Goal: Task Accomplishment & Management: Use online tool/utility

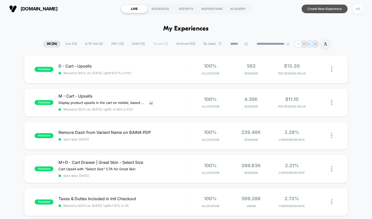
click at [315, 9] on button "Create New Experience" at bounding box center [325, 9] width 46 height 9
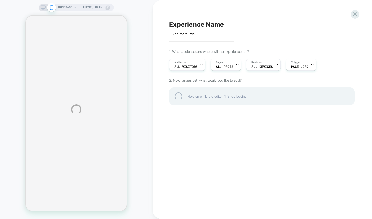
click at [45, 7] on div "HOMEPAGE Theme: MAIN Experience Name Click to edit experience details + Add mor…" at bounding box center [186, 109] width 372 height 219
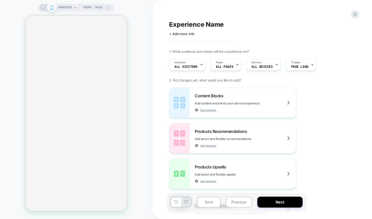
click at [43, 8] on icon at bounding box center [43, 7] width 5 height 5
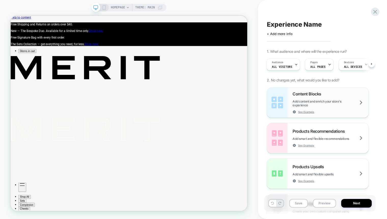
click at [307, 98] on div "Content Blocks Add content and enrich your store's experience See Example" at bounding box center [330, 103] width 76 height 22
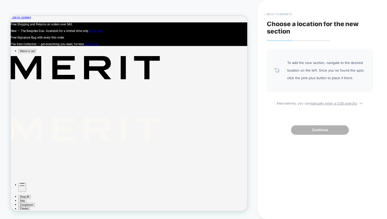
click at [272, 13] on button "< Back to widgets" at bounding box center [277, 14] width 32 height 8
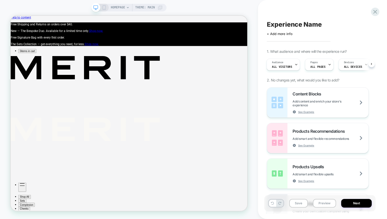
click at [103, 10] on icon at bounding box center [104, 7] width 5 height 5
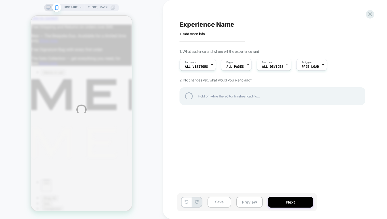
click at [79, 8] on div "HOMEPAGE Theme: MAIN Experience Name Click to edit experience details + Add mor…" at bounding box center [193, 109] width 387 height 219
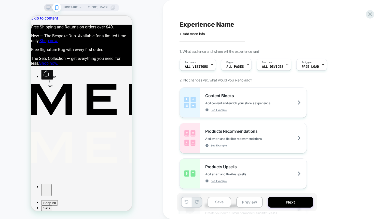
click at [79, 8] on icon at bounding box center [80, 7] width 3 height 3
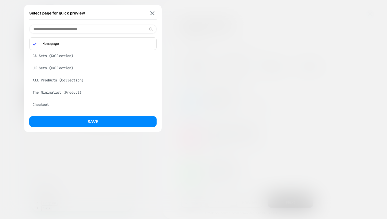
click at [65, 55] on div "CA Sets (Collection)" at bounding box center [92, 55] width 127 height 9
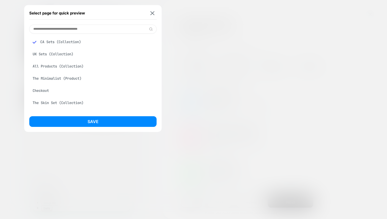
click at [68, 115] on div "Select page for quick preview CA Sets (Collection) UK Sets (Collection) All Pro…" at bounding box center [92, 68] width 137 height 127
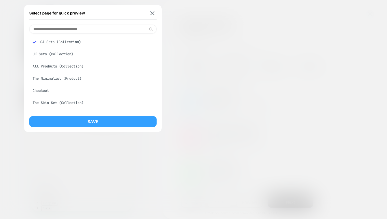
click at [67, 123] on button "Save" at bounding box center [92, 121] width 127 height 11
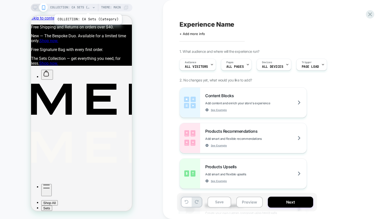
click at [87, 8] on span "COLLECTION: CA Sets (Category)" at bounding box center [70, 8] width 41 height 8
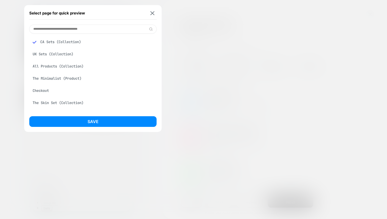
click at [74, 31] on input at bounding box center [92, 29] width 127 height 9
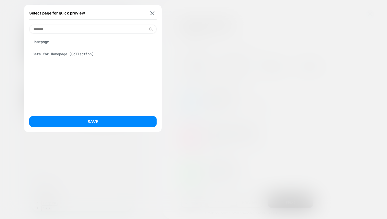
type input "********"
click at [41, 45] on div "Homepage" at bounding box center [92, 41] width 127 height 9
click at [111, 128] on div "Save" at bounding box center [92, 123] width 127 height 14
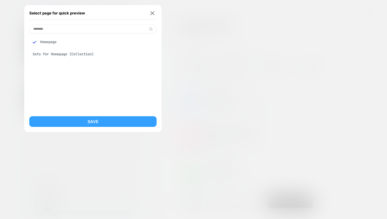
click at [111, 126] on button "Save" at bounding box center [92, 121] width 127 height 11
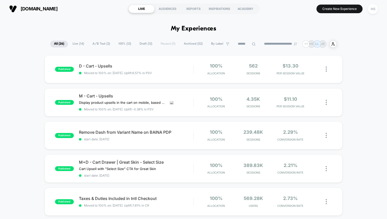
click at [329, 7] on button "Create New Experience" at bounding box center [339, 9] width 46 height 9
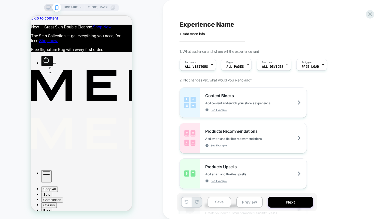
click at [48, 7] on icon at bounding box center [48, 7] width 5 height 5
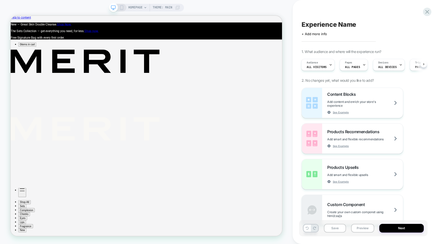
click at [165, 8] on span "Theme: MAIN" at bounding box center [163, 8] width 20 height 8
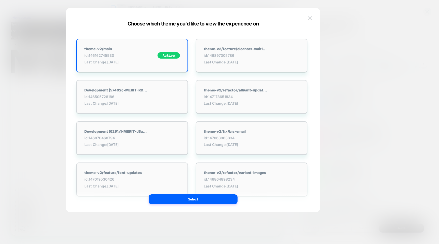
click at [309, 18] on img at bounding box center [310, 18] width 5 height 4
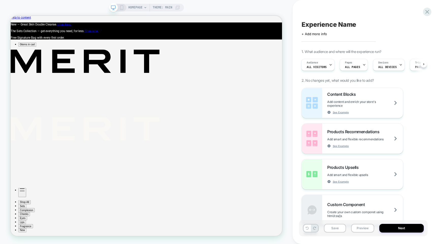
click at [120, 8] on icon at bounding box center [122, 7] width 5 height 5
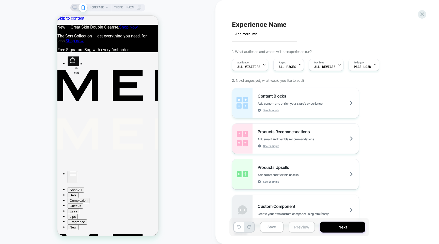
click at [302, 219] on button "Preview" at bounding box center [302, 226] width 26 height 11
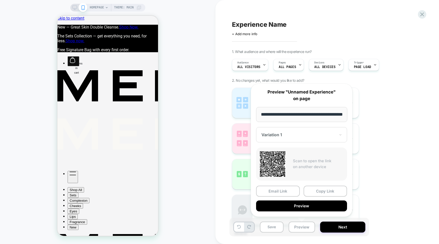
click at [383, 108] on div "Content Blocks Add content and enrich your store's experience See Example Produ…" at bounding box center [325, 155] width 186 height 137
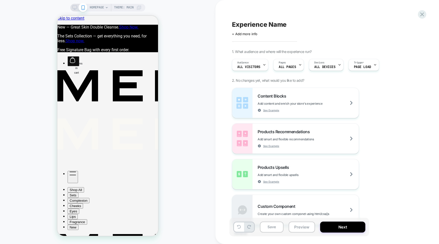
click at [268, 24] on span "Experience Name" at bounding box center [259, 24] width 55 height 7
type textarea "**********"
click at [325, 25] on icon at bounding box center [325, 24] width 3 height 2
click at [316, 65] on span "ALL DEVICES" at bounding box center [325, 67] width 21 height 4
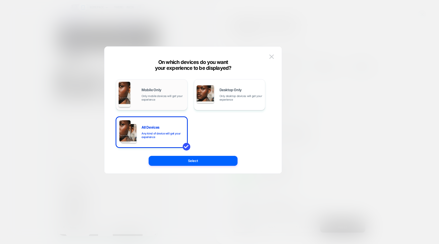
click at [165, 93] on div "Mobile Only Only mobile devices will get your experience" at bounding box center [163, 94] width 43 height 13
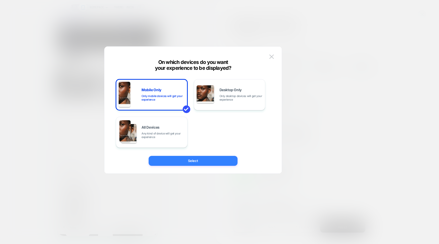
click at [195, 158] on button "Select" at bounding box center [193, 161] width 89 height 10
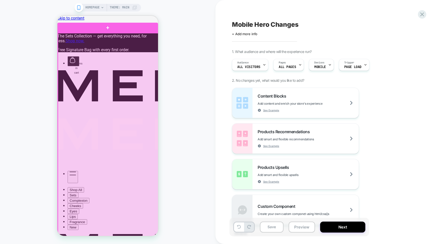
click at [127, 80] on div at bounding box center [108, 139] width 101 height 212
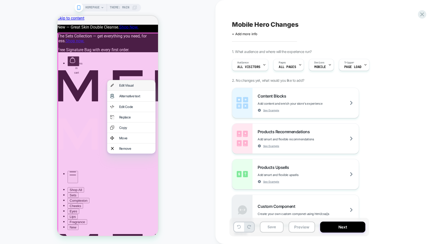
click at [127, 84] on div "Edit Visual" at bounding box center [135, 85] width 33 height 4
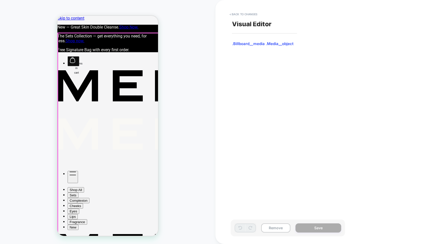
scroll to position [13, 0]
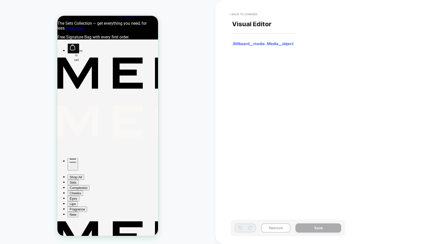
click at [258, 44] on span ".Billboard__media .Media__object" at bounding box center [287, 43] width 111 height 5
click at [251, 14] on button "< Back to changes" at bounding box center [243, 14] width 33 height 8
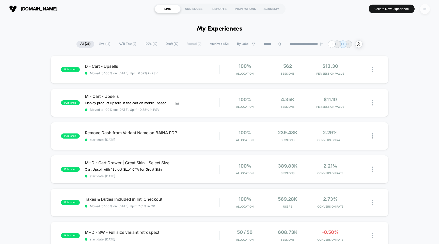
click at [425, 9] on div "HS" at bounding box center [425, 9] width 10 height 10
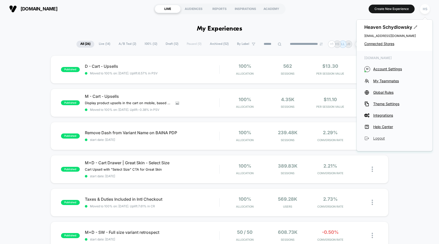
click at [381, 136] on span "Logout" at bounding box center [400, 138] width 52 height 4
